Goal: Check status

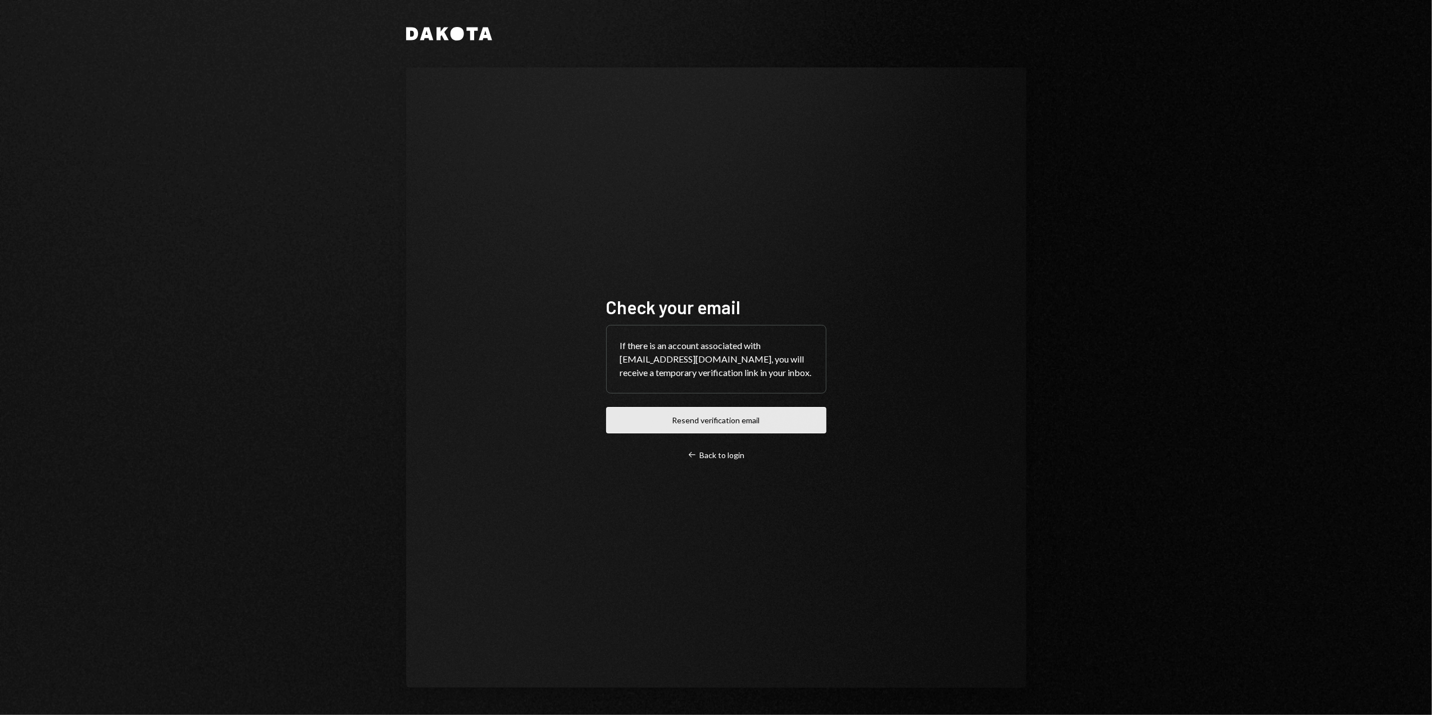
click at [697, 420] on button "Resend verification email" at bounding box center [716, 420] width 220 height 26
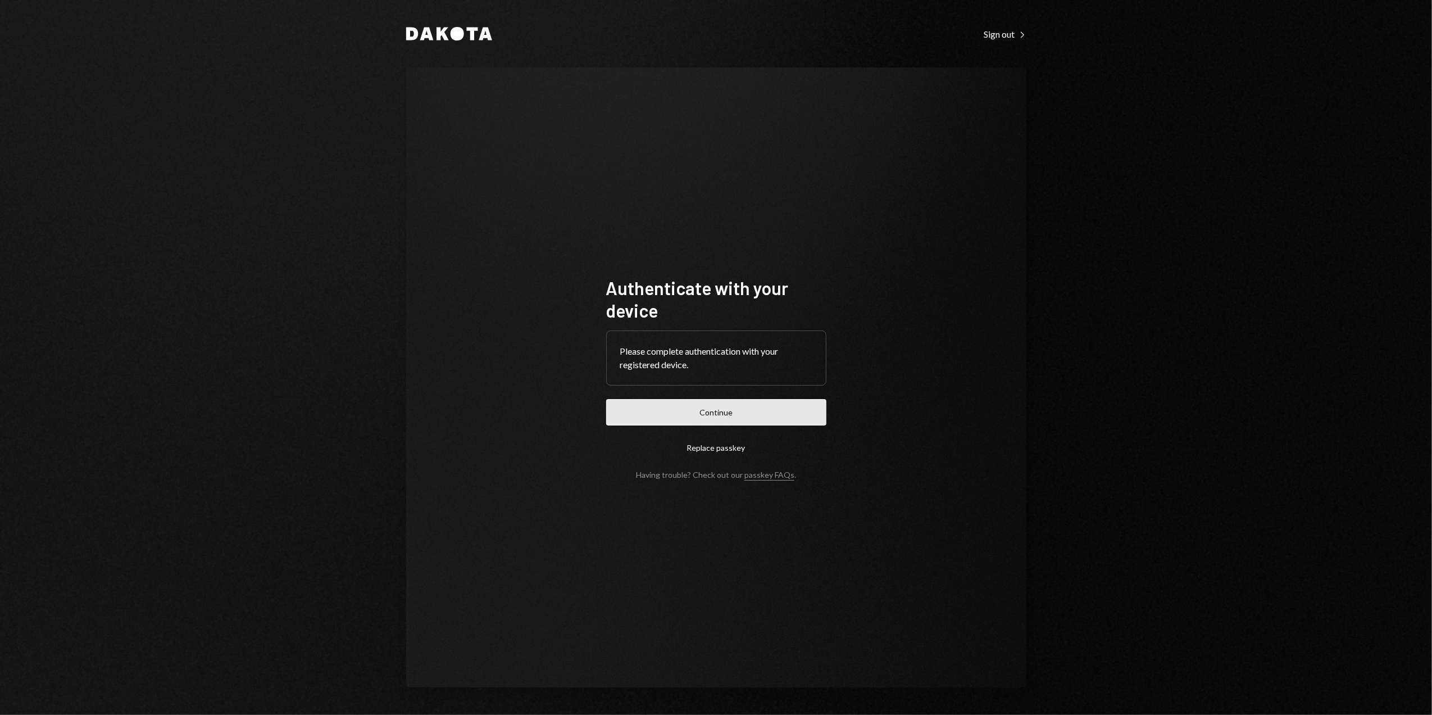
click at [692, 405] on button "Continue" at bounding box center [716, 412] width 220 height 26
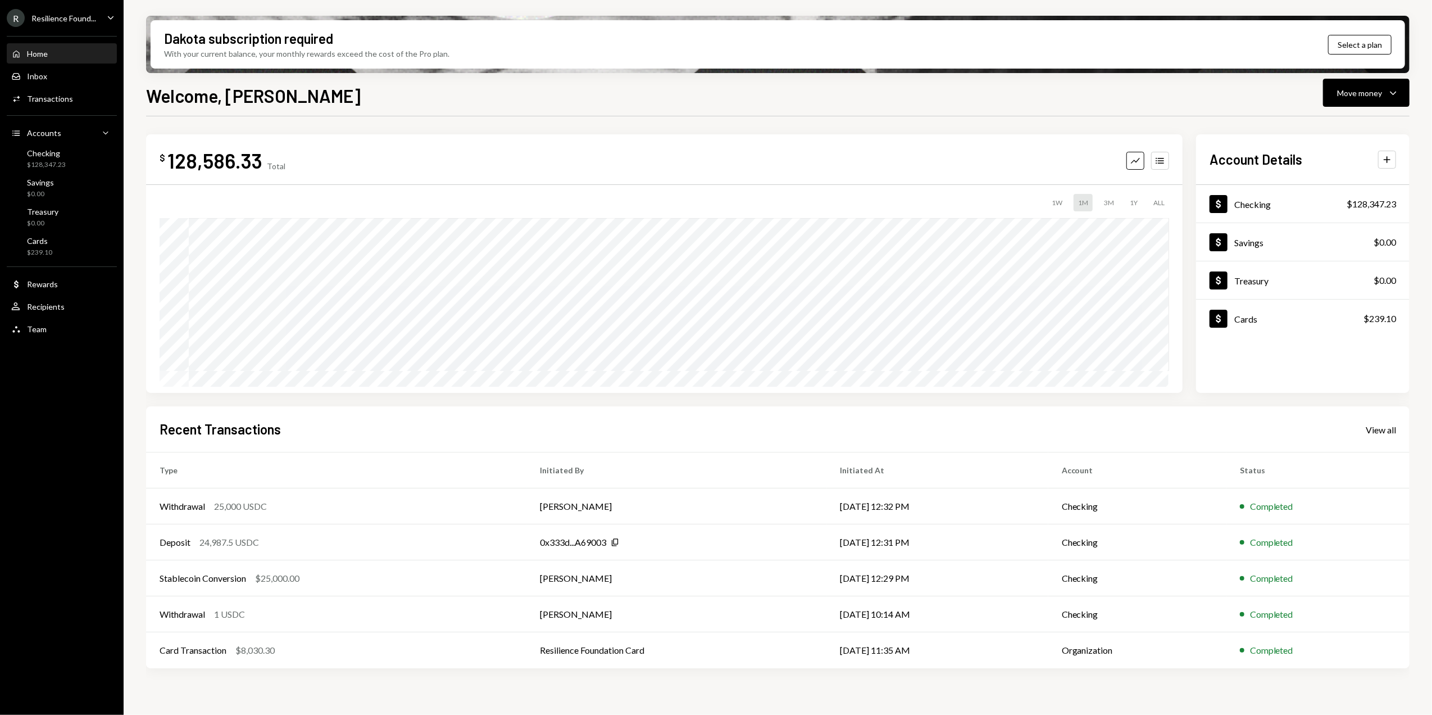
click at [84, 11] on div "R Resilience Found..." at bounding box center [51, 18] width 89 height 18
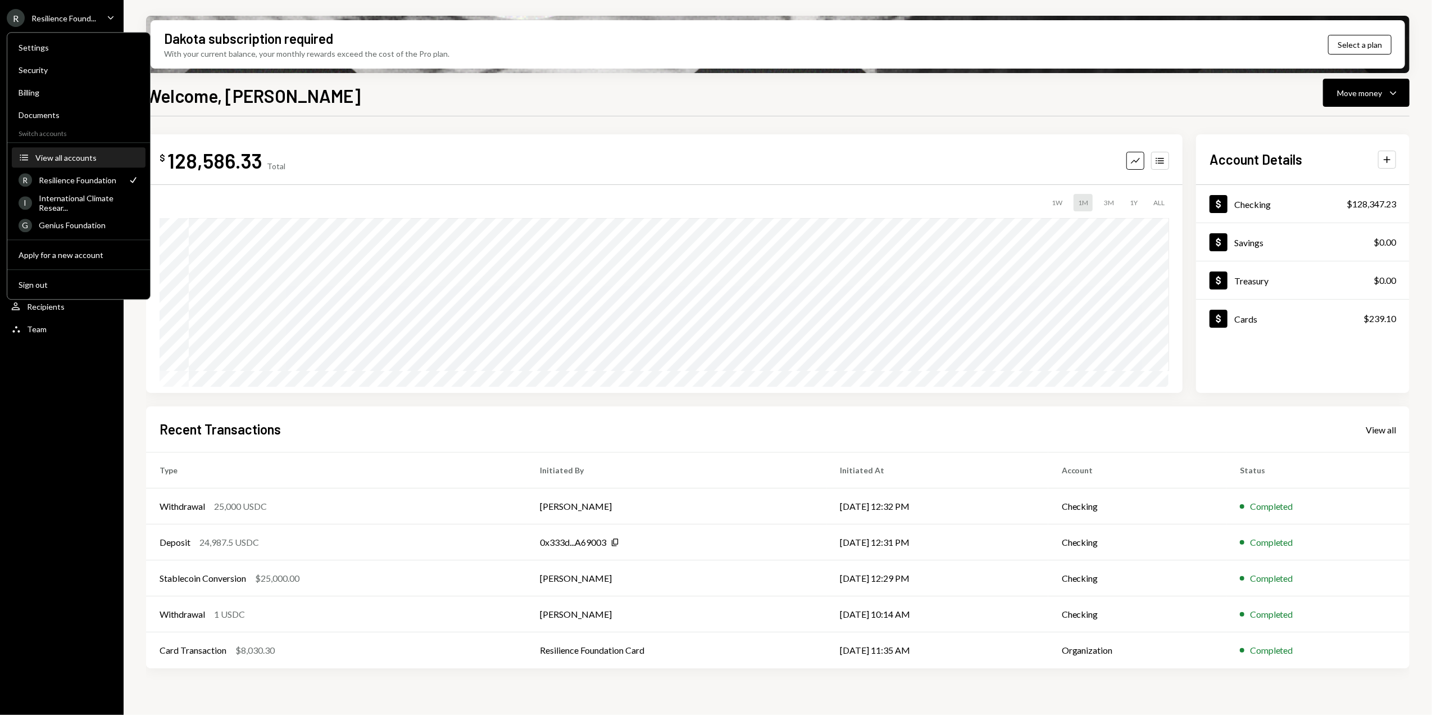
click at [59, 153] on div "View all accounts" at bounding box center [86, 158] width 103 height 10
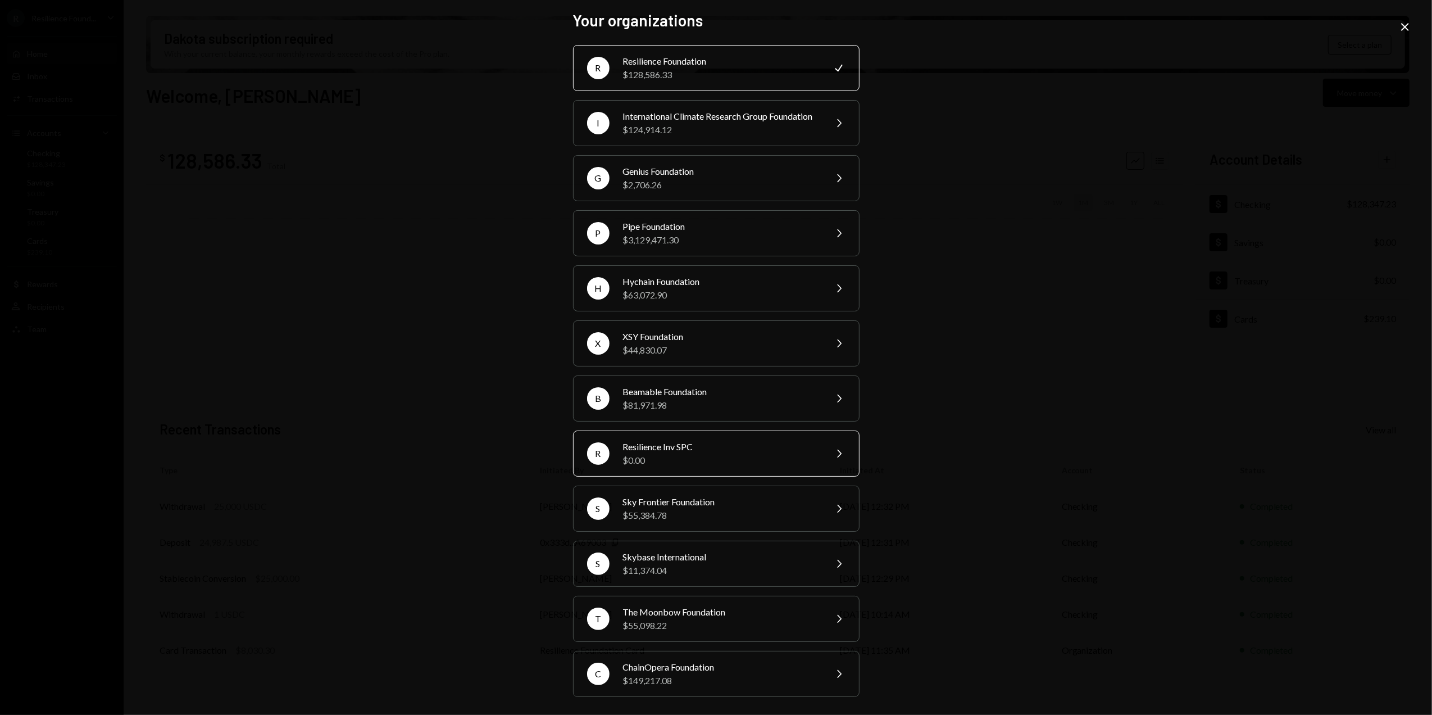
scroll to position [20, 0]
drag, startPoint x: 652, startPoint y: 403, endPoint x: 604, endPoint y: 403, distance: 47.7
click at [652, 403] on div "$81,971.98" at bounding box center [720, 404] width 195 height 13
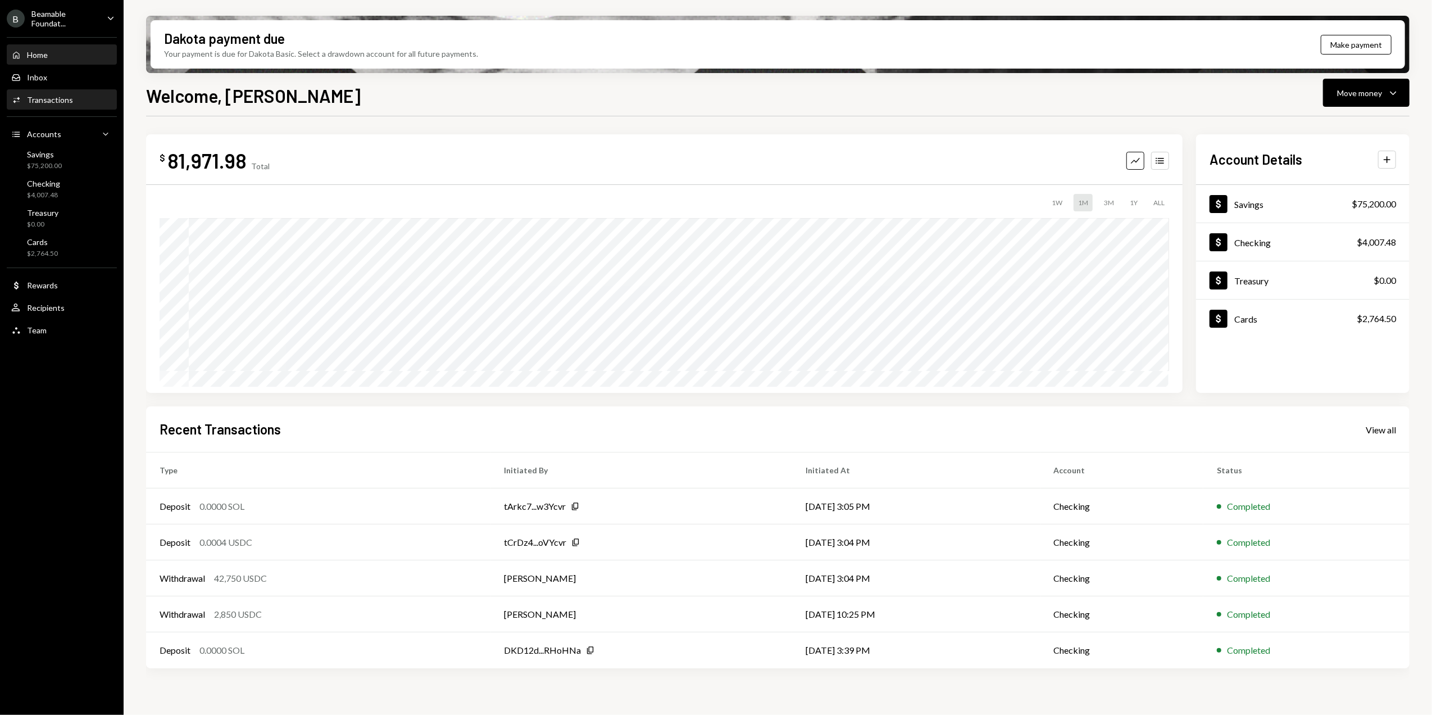
click at [45, 99] on div "Transactions" at bounding box center [50, 100] width 46 height 10
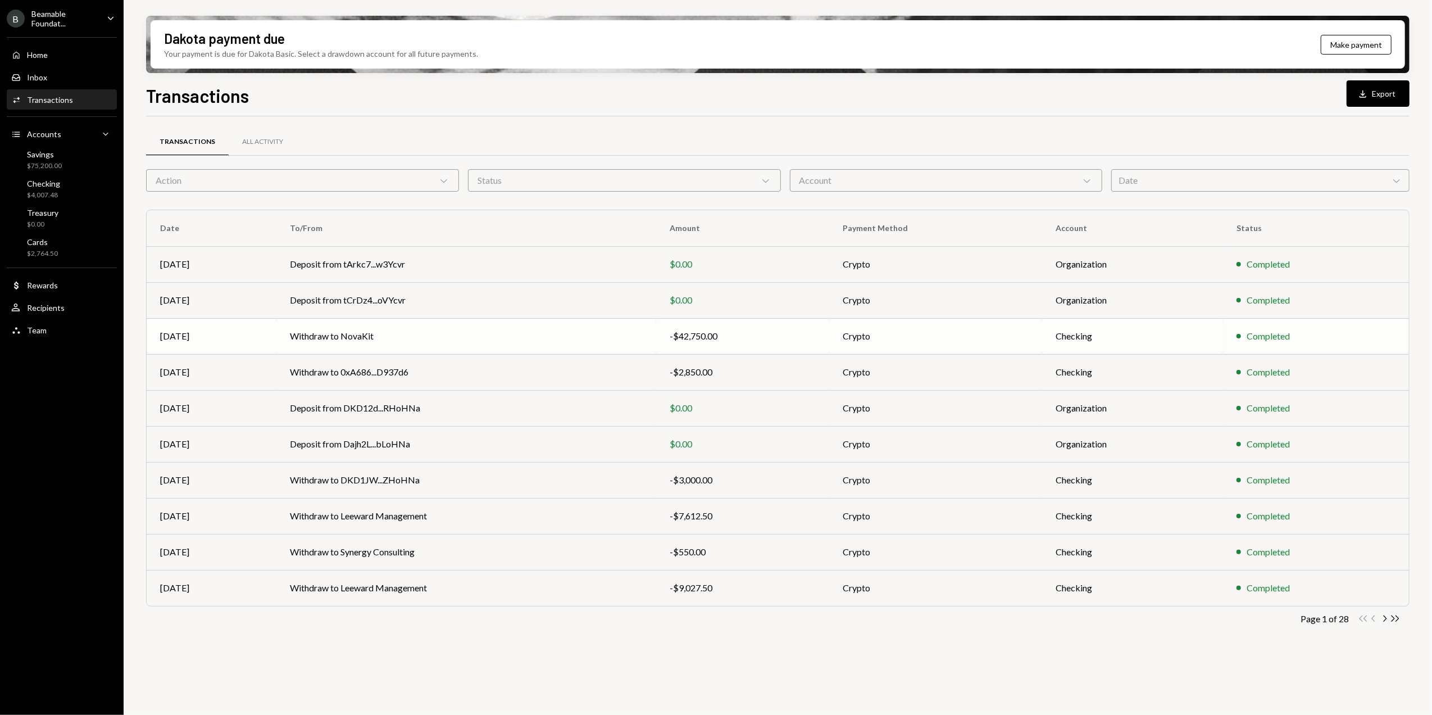
click at [620, 336] on td "Withdraw to NovaKit" at bounding box center [466, 336] width 380 height 36
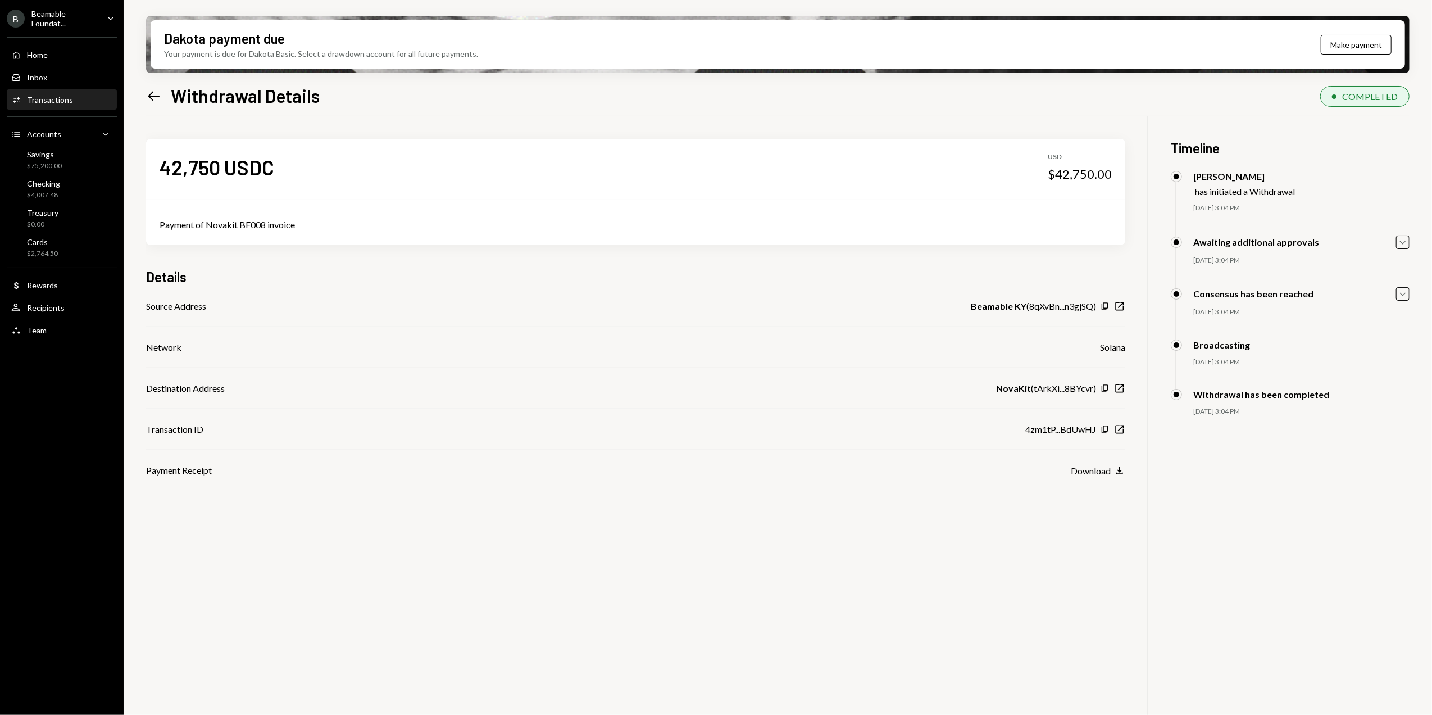
click at [153, 95] on icon "Left Arrow" at bounding box center [154, 96] width 16 height 16
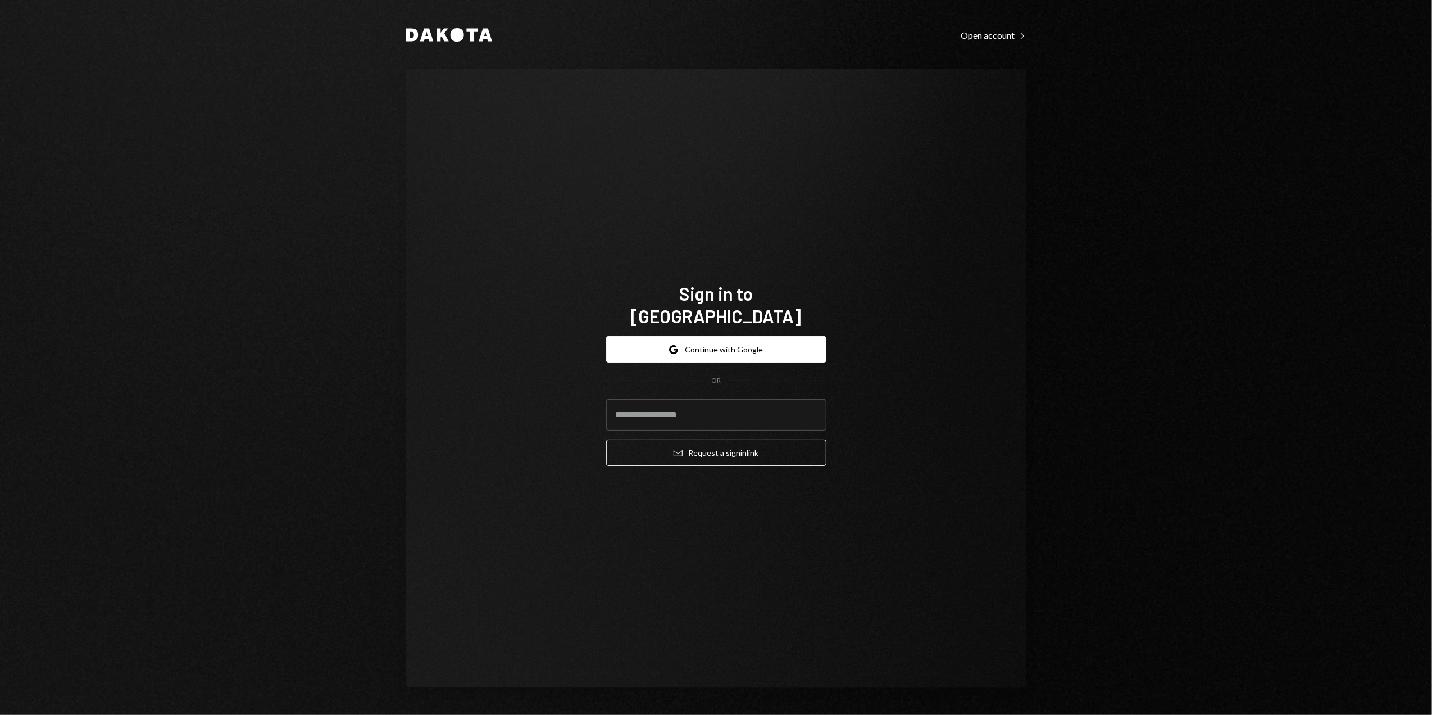
type input "**********"
